Goal: Task Accomplishment & Management: Complete application form

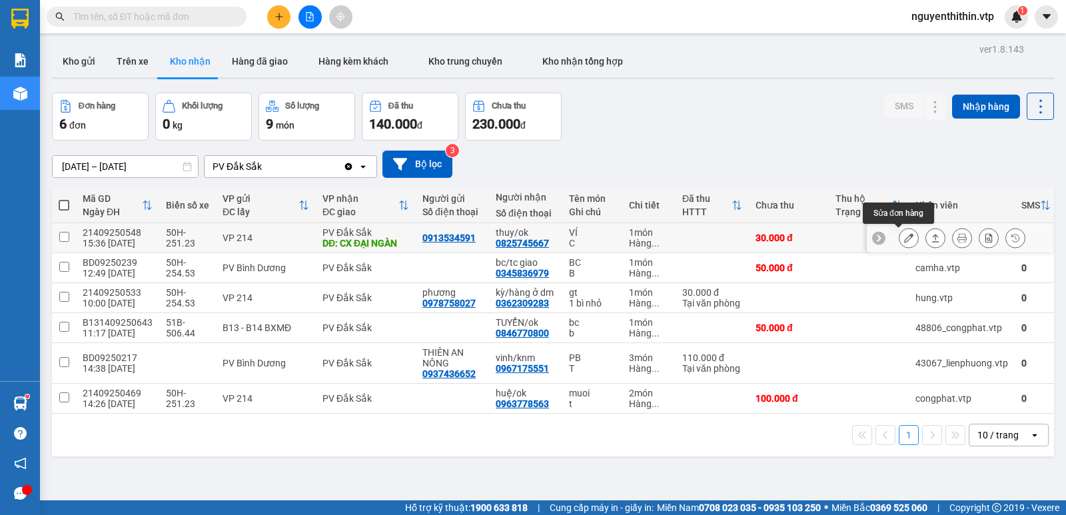
click at [904, 236] on icon at bounding box center [908, 237] width 9 height 9
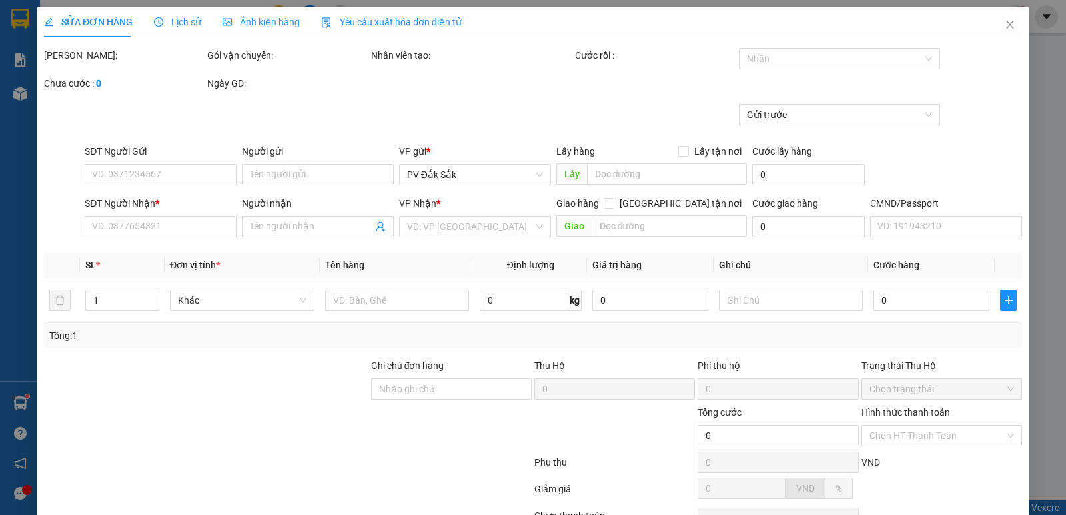
type input "0913534591"
type input "0825745667"
type input "thuy/ok"
type input "CX ĐẠI NGÀN"
type input "30.000"
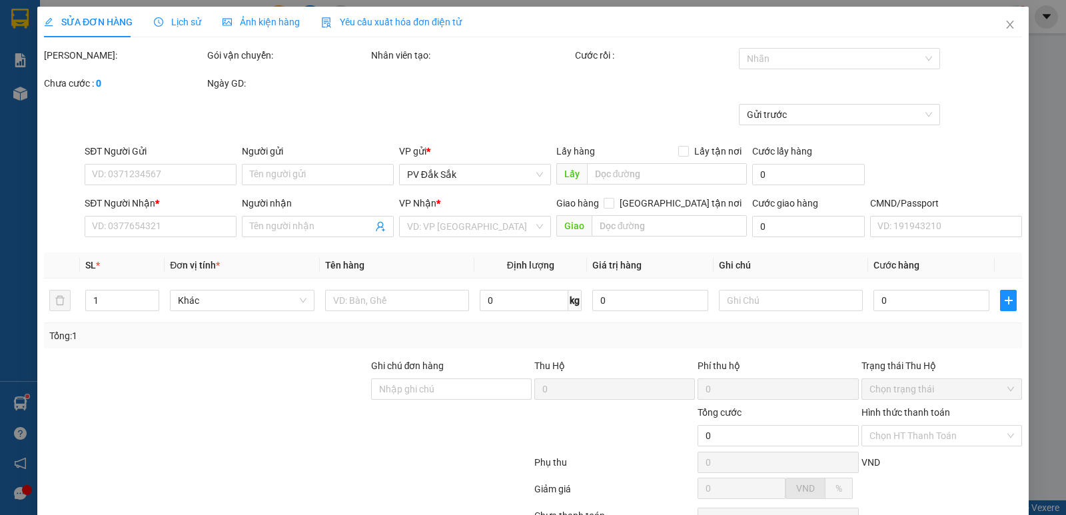
type input "30.000"
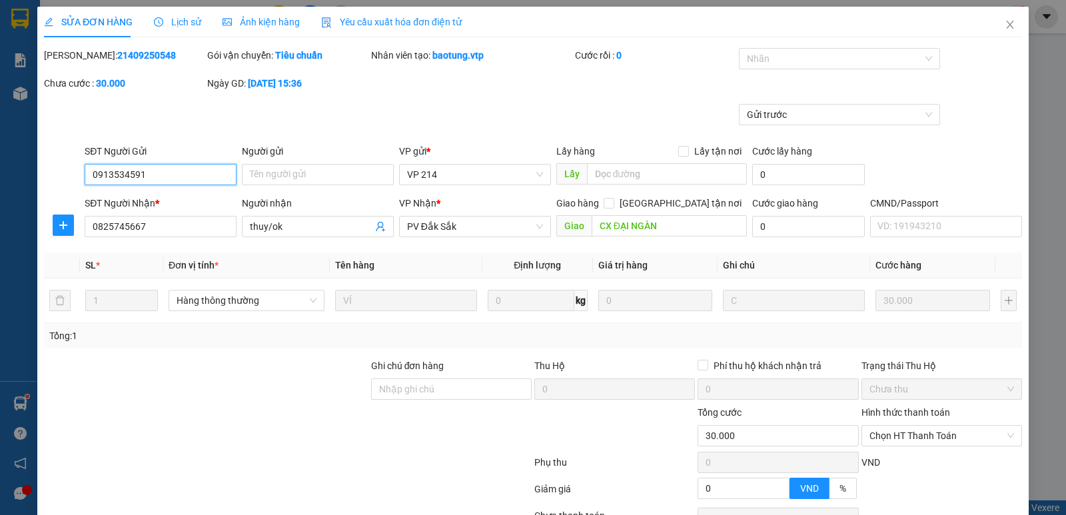
type input "1.500"
click at [913, 413] on label "Hình thức thanh toán" at bounding box center [905, 412] width 89 height 11
click at [913, 426] on input "Hình thức thanh toán" at bounding box center [936, 436] width 135 height 20
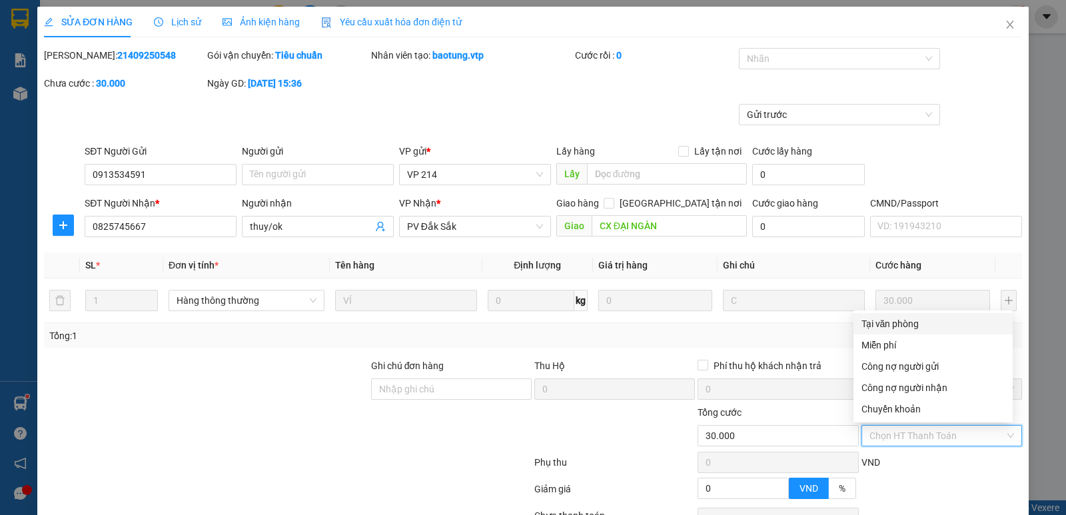
click at [893, 322] on div "Tại văn phòng" at bounding box center [932, 323] width 143 height 15
type input "0"
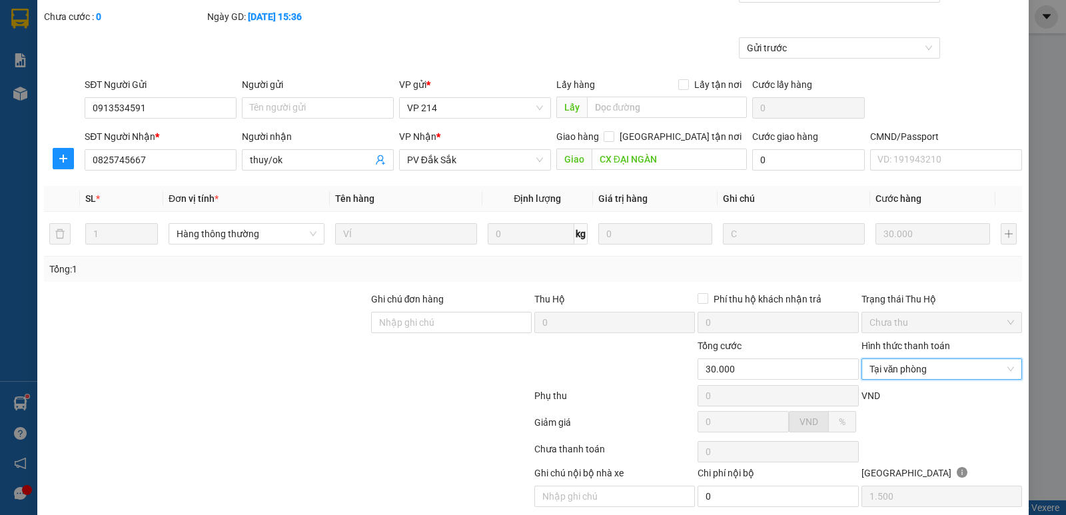
scroll to position [116, 0]
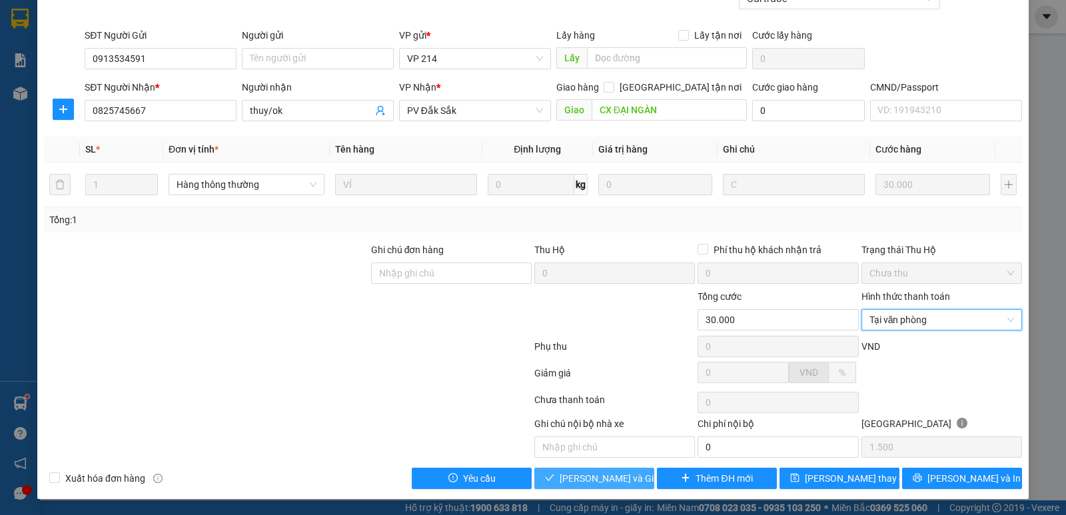
click at [594, 478] on span "[PERSON_NAME] và Giao hàng" at bounding box center [624, 478] width 128 height 15
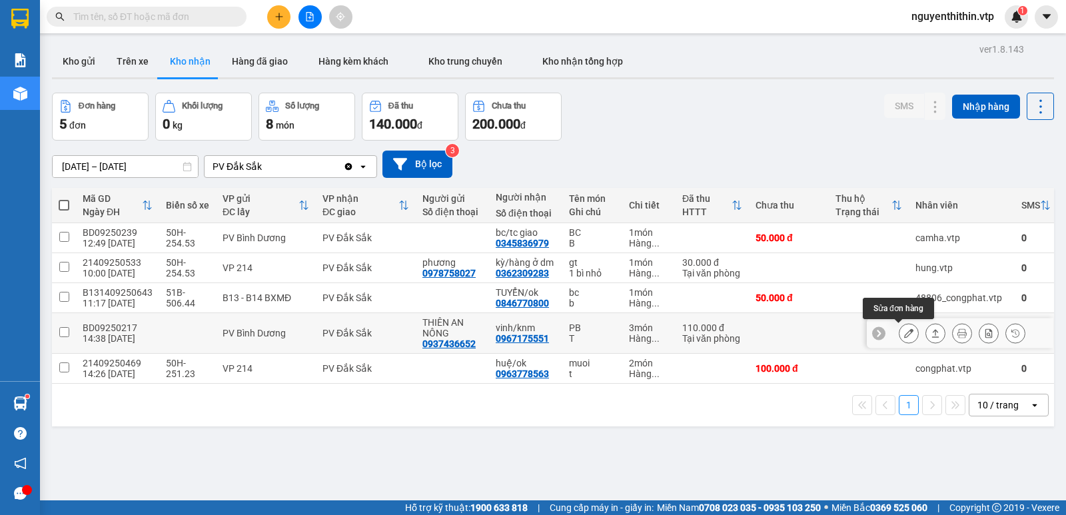
click at [904, 332] on icon at bounding box center [908, 332] width 9 height 9
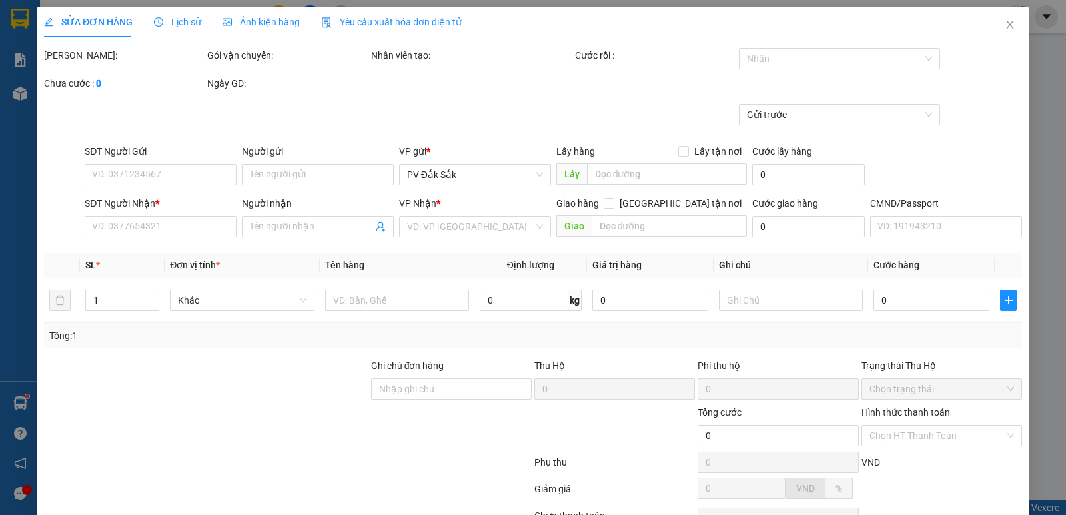
type input "5.500"
type input "0937436652"
type input "THIÊN AN NÔNG"
type input "0967175551"
type input "vinh/knm"
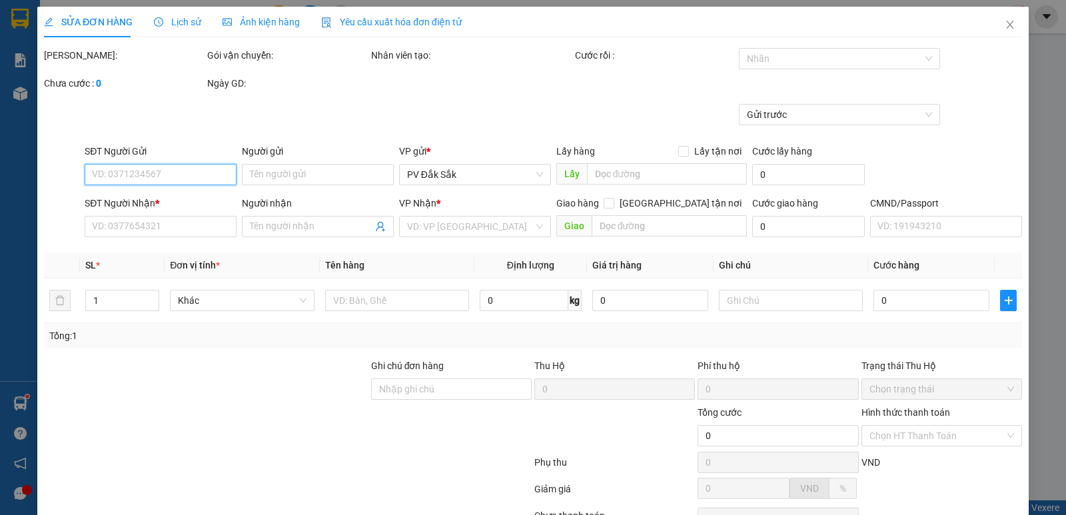
type input "110.000"
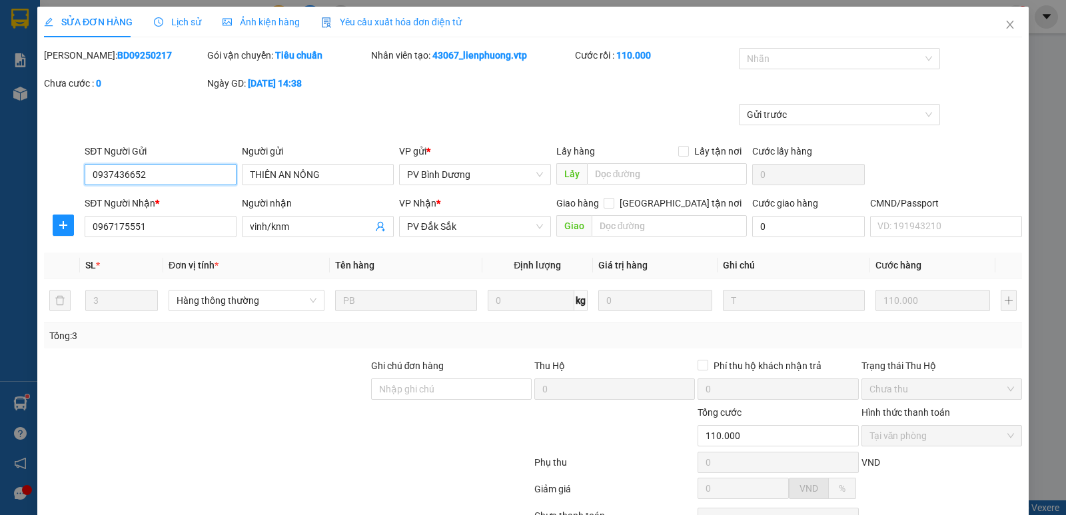
scroll to position [116, 0]
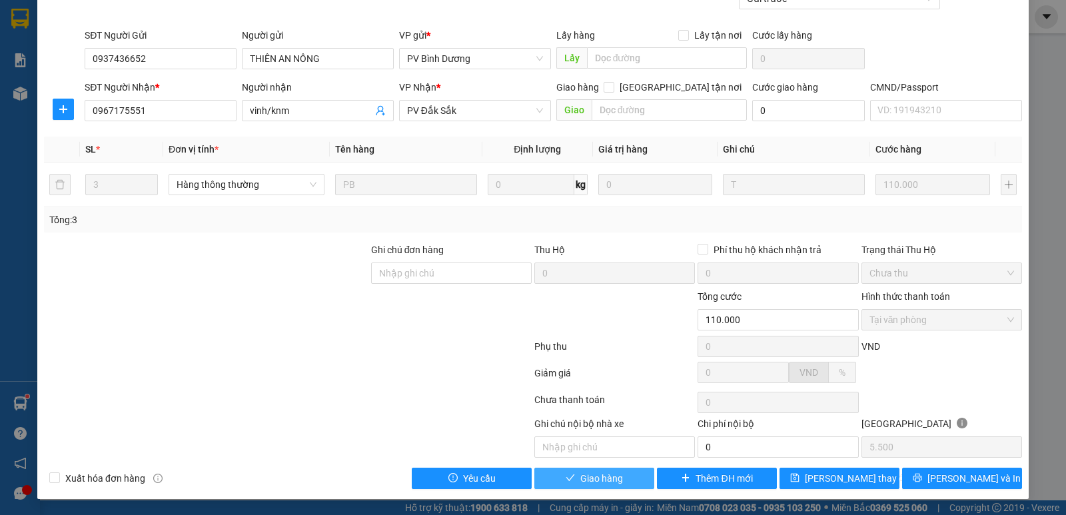
click at [601, 480] on span "Giao hàng" at bounding box center [601, 478] width 43 height 15
